Goal: Information Seeking & Learning: Learn about a topic

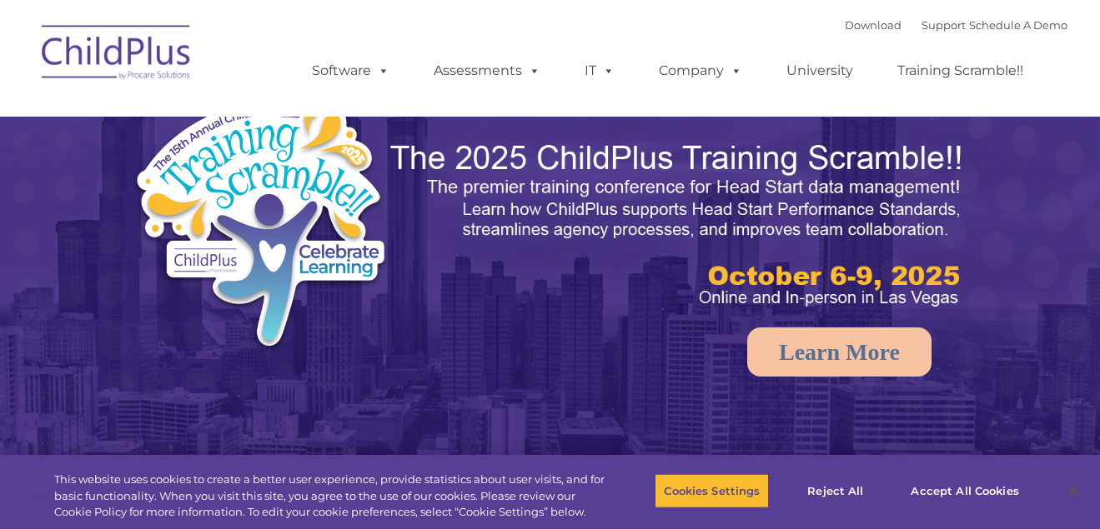
select select "MEDIUM"
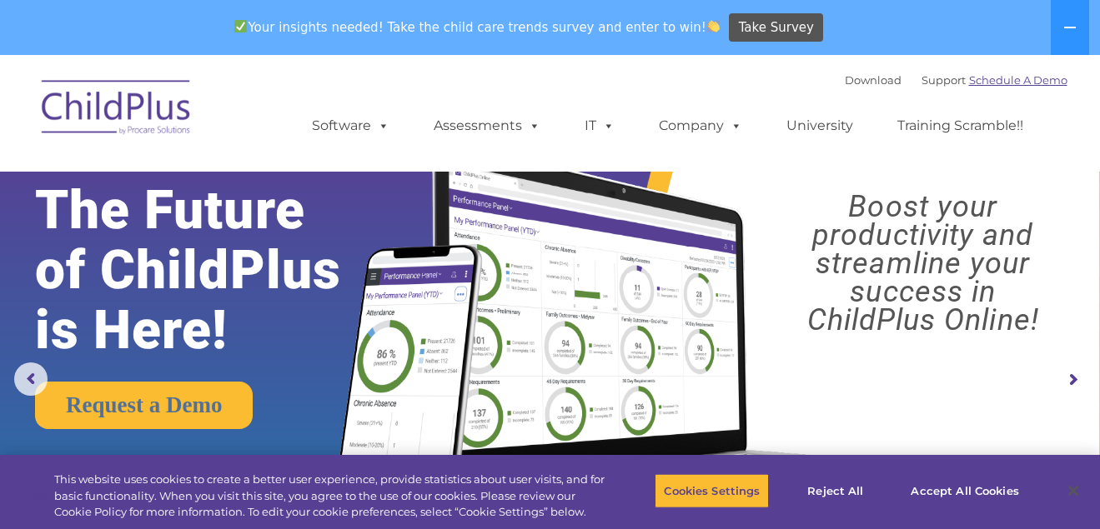
click at [1056, 78] on link "Schedule A Demo" at bounding box center [1018, 79] width 98 height 13
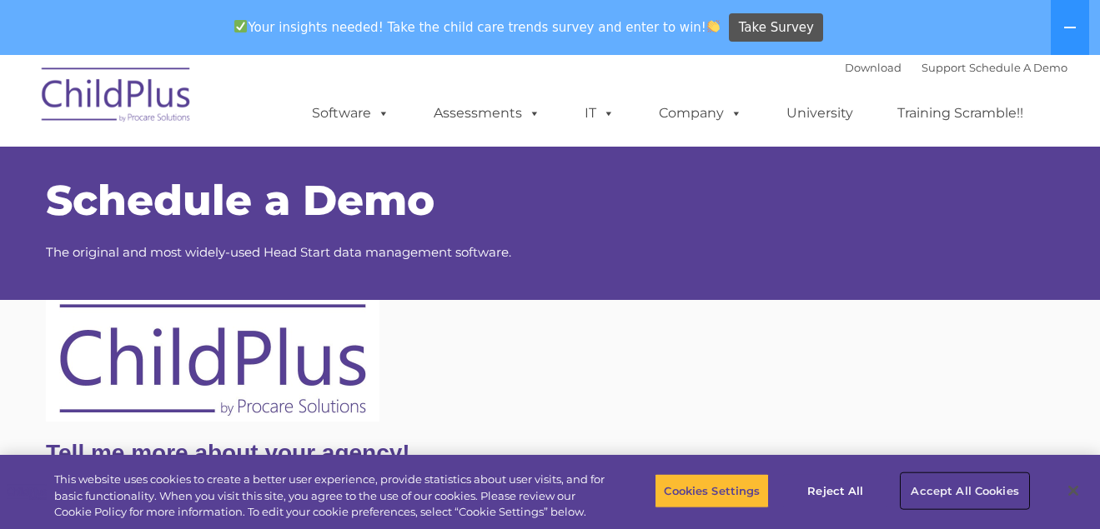
click at [943, 488] on button "Accept All Cookies" at bounding box center [964, 491] width 126 height 35
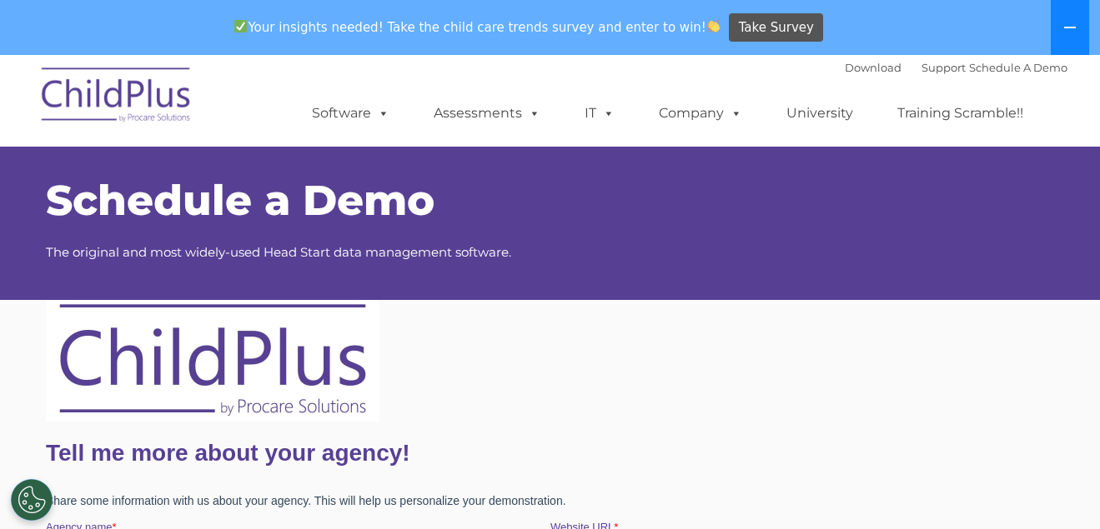
click at [1073, 28] on icon at bounding box center [1070, 28] width 12 height 2
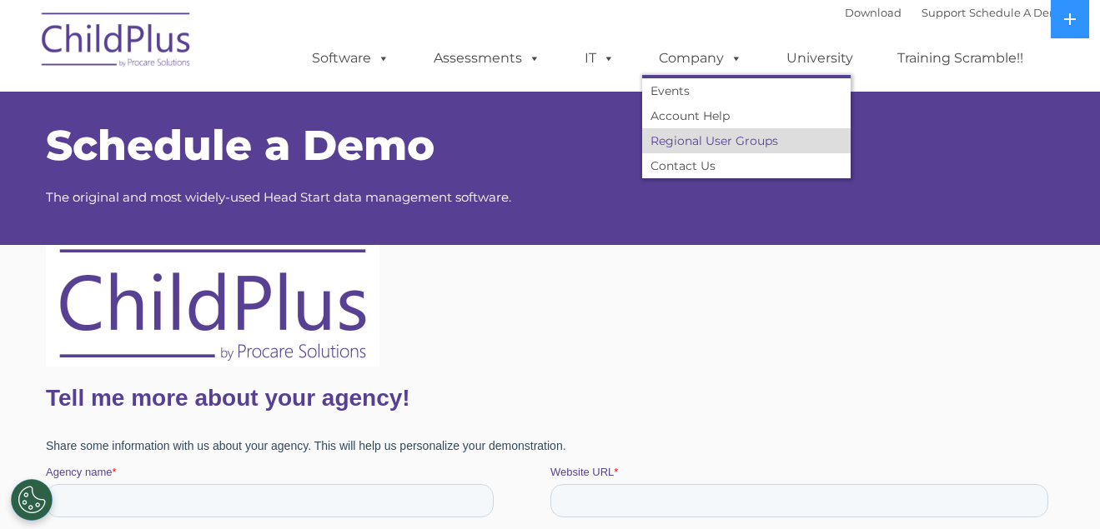
click at [710, 144] on link "Regional User Groups" at bounding box center [746, 140] width 208 height 25
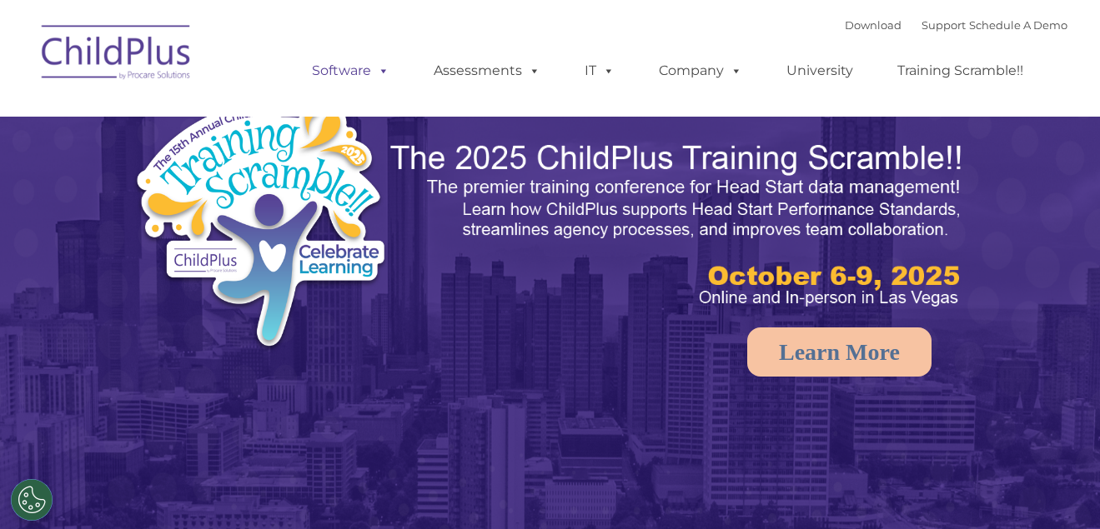
select select "MEDIUM"
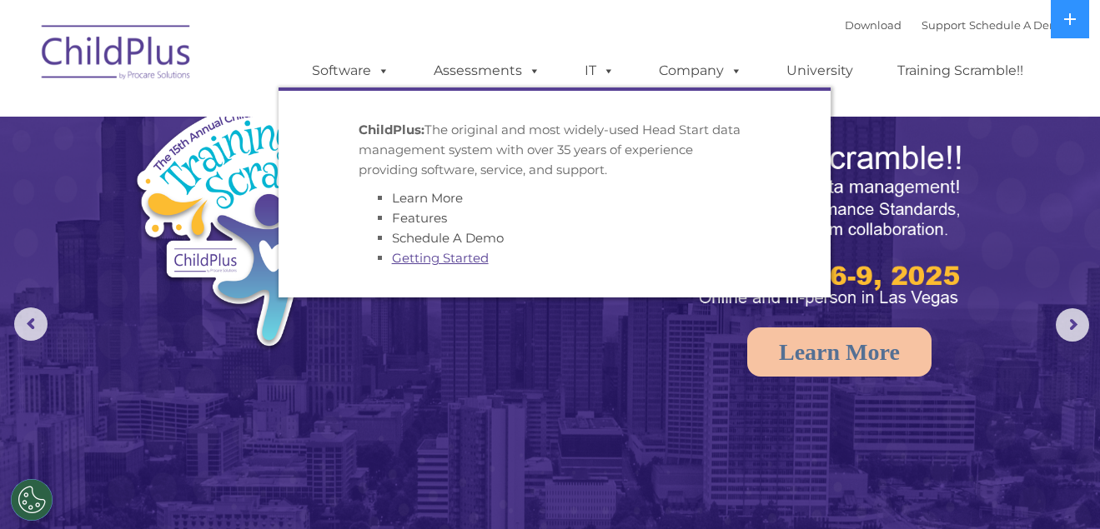
click at [433, 255] on link "Getting Started" at bounding box center [440, 258] width 97 height 16
